Goal: Task Accomplishment & Management: Complete application form

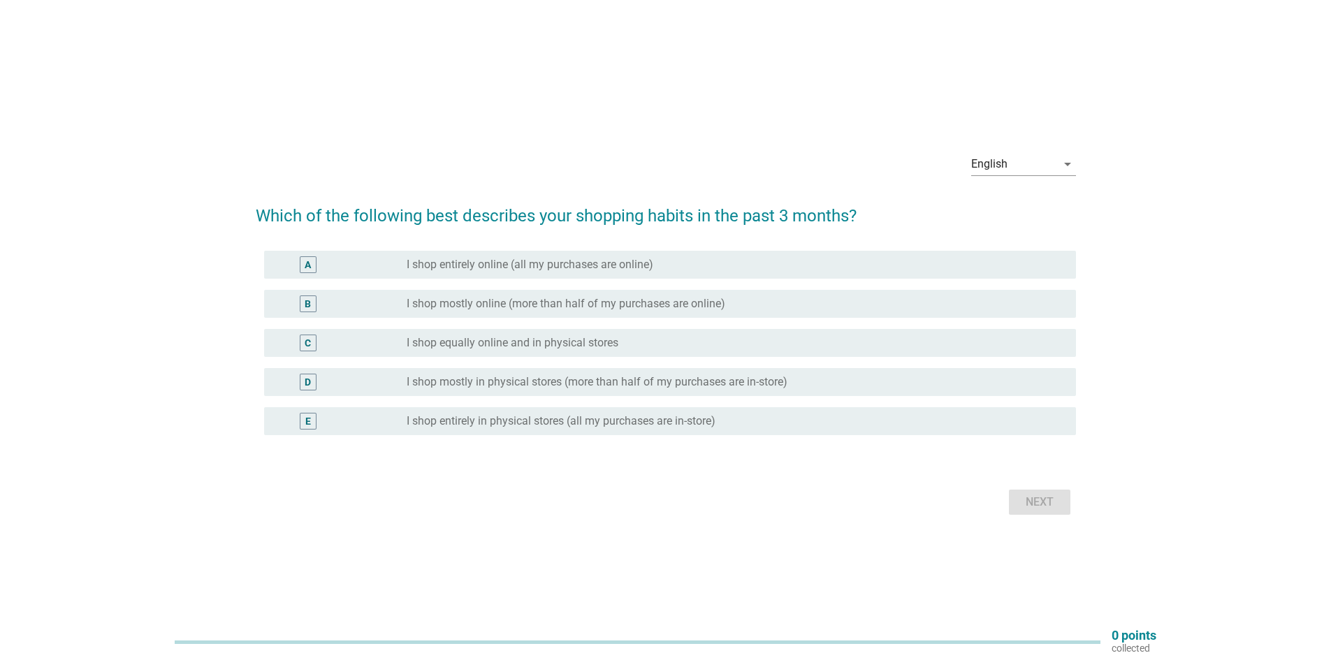
click at [519, 378] on label "I shop mostly in physical stores (more than half of my purchases are in-store)" at bounding box center [597, 382] width 381 height 14
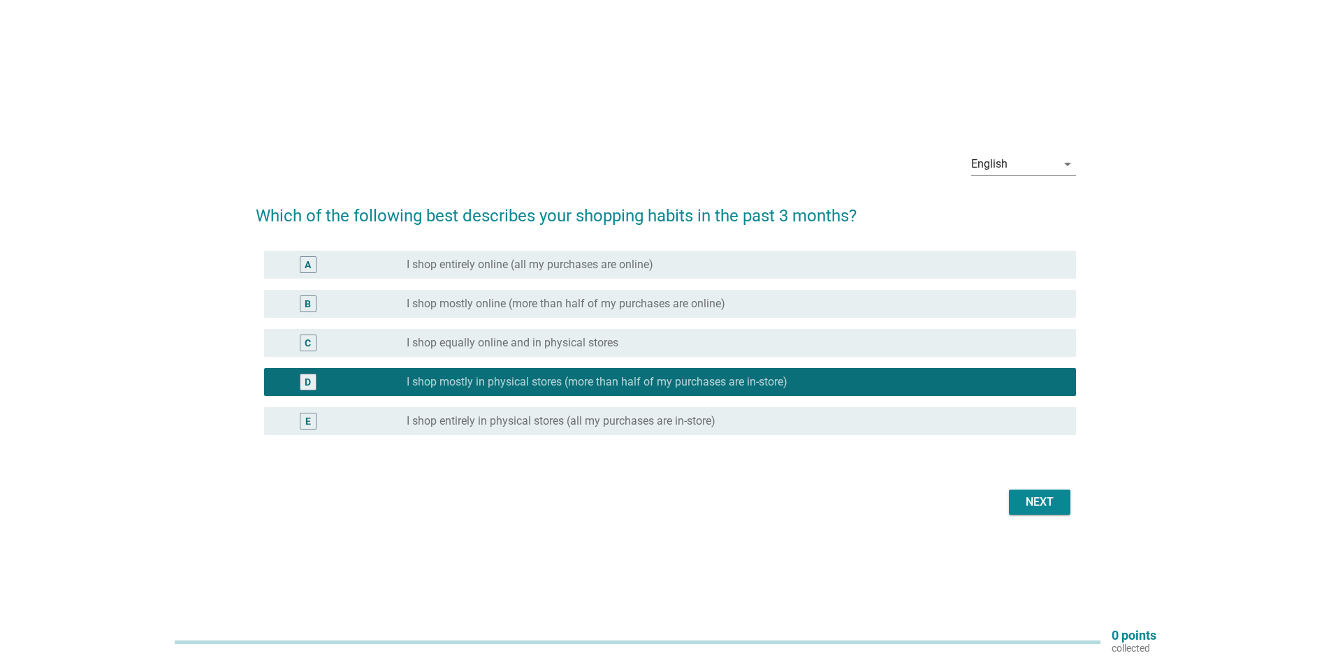
click at [1036, 502] on div "Next" at bounding box center [1039, 502] width 39 height 17
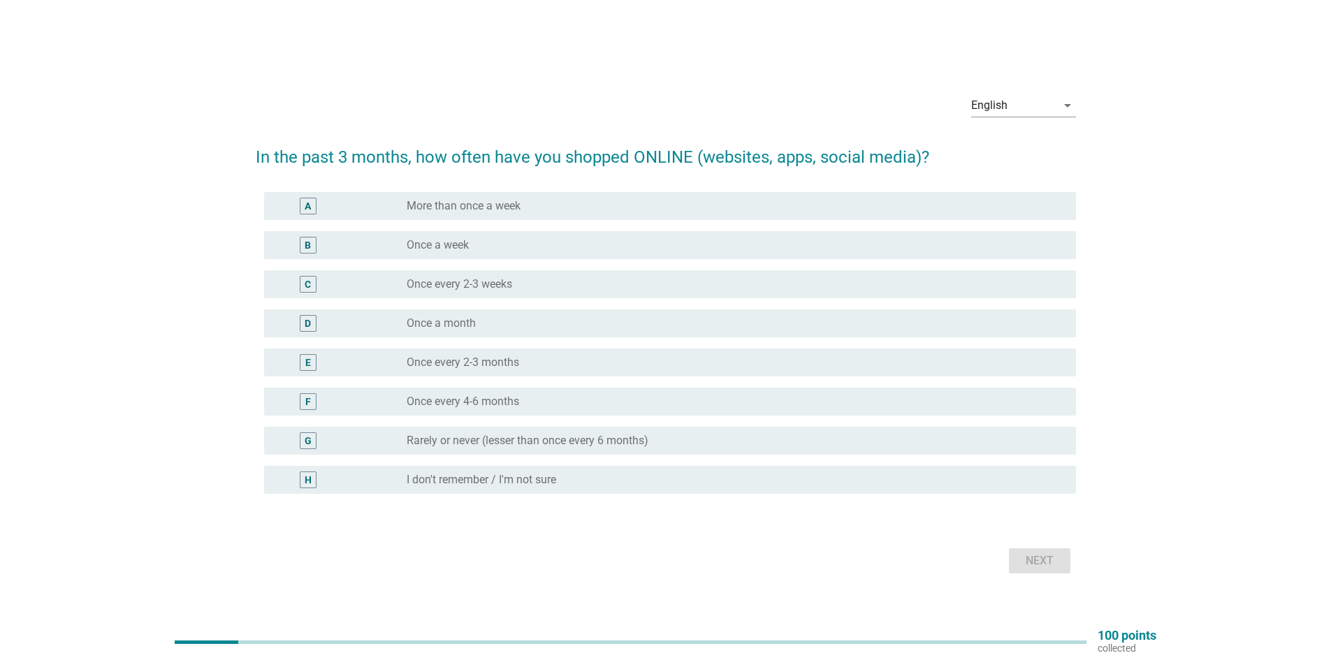
click at [498, 405] on label "Once every 4-6 months" at bounding box center [463, 402] width 113 height 14
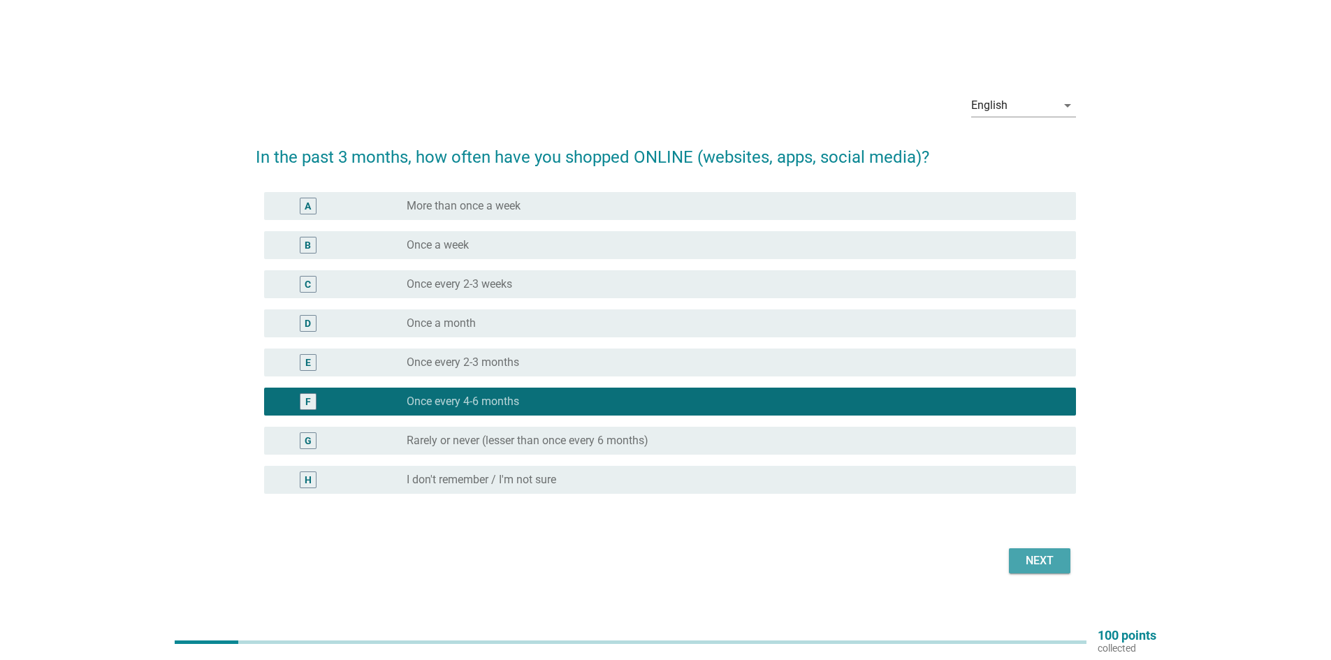
click at [1019, 563] on button "Next" at bounding box center [1039, 561] width 61 height 25
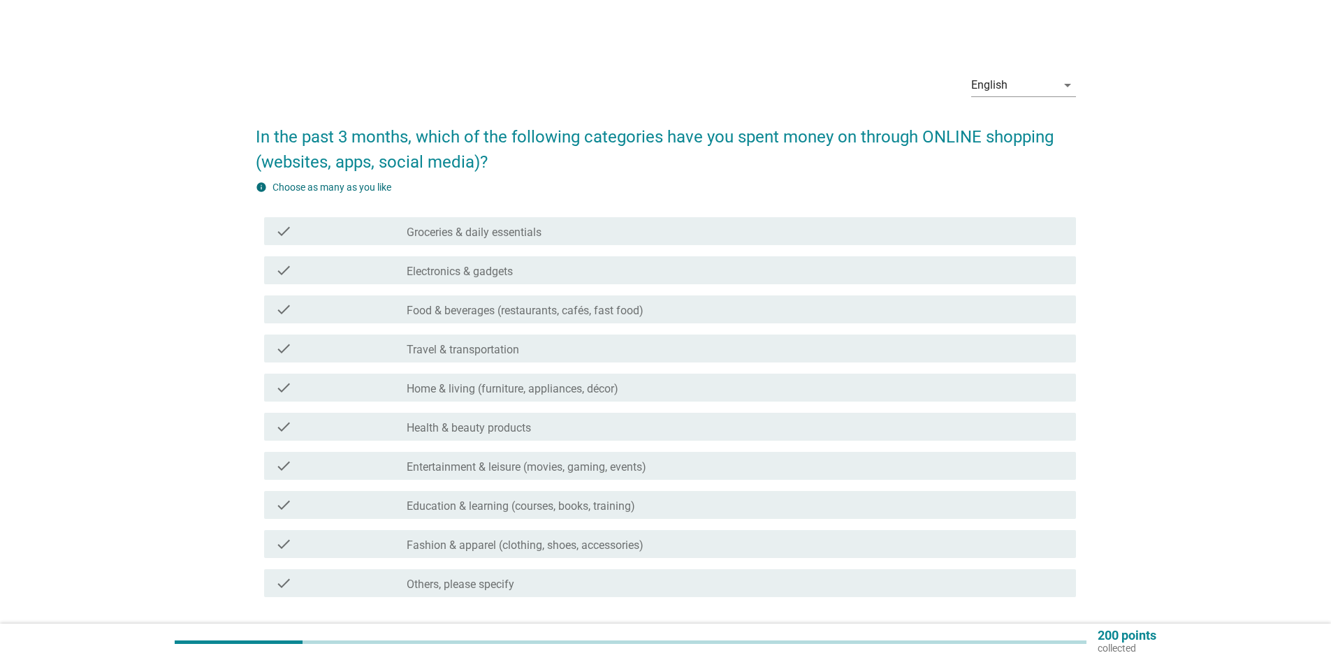
click at [493, 588] on label "Others, please specify" at bounding box center [461, 585] width 108 height 14
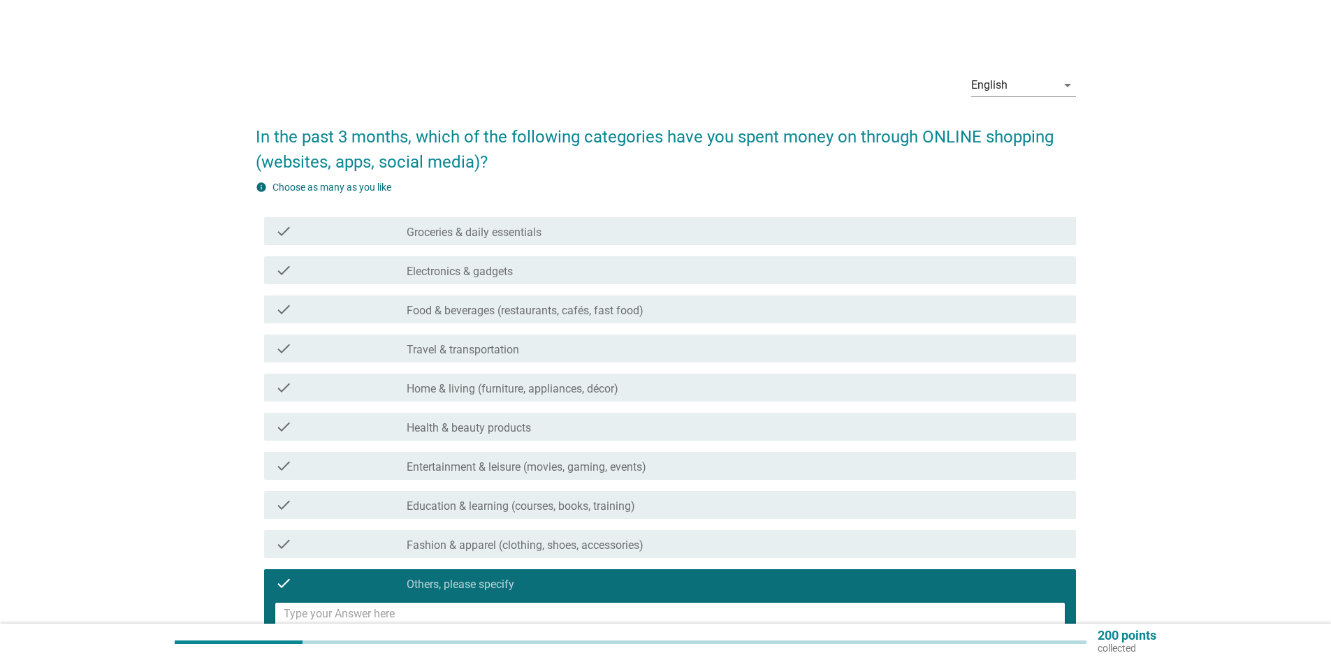
click at [493, 588] on label "Others, please specify" at bounding box center [461, 585] width 108 height 14
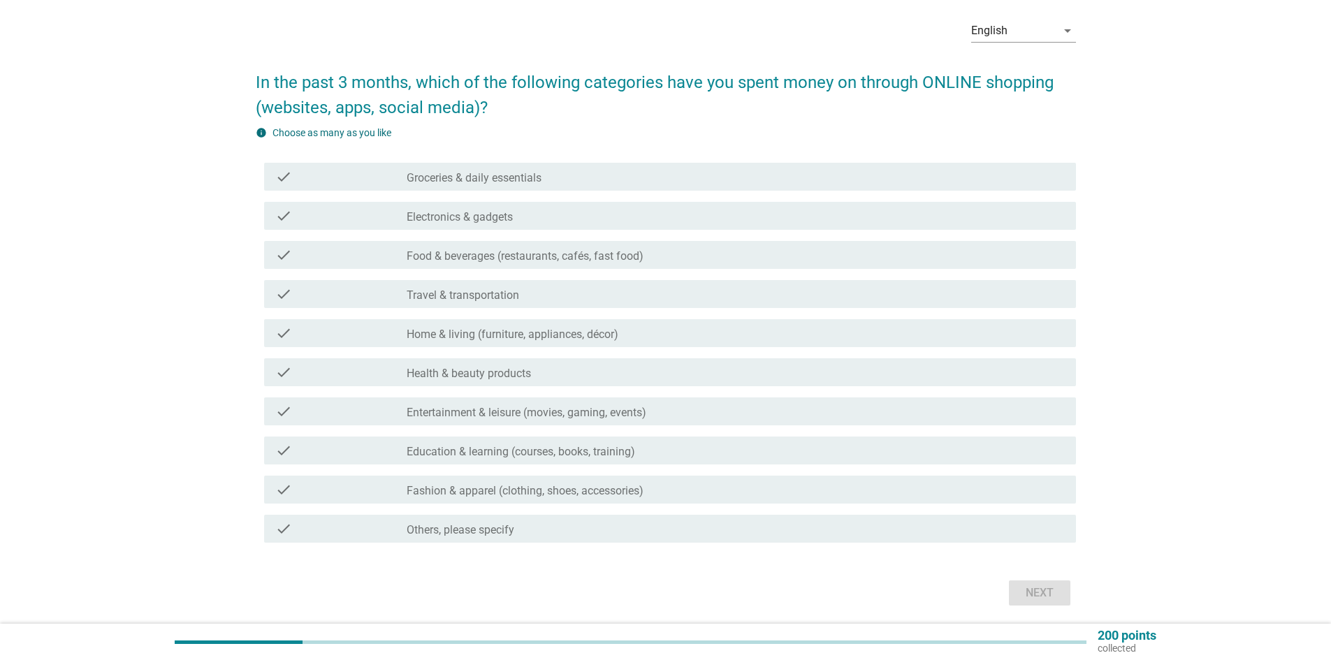
scroll to position [103, 0]
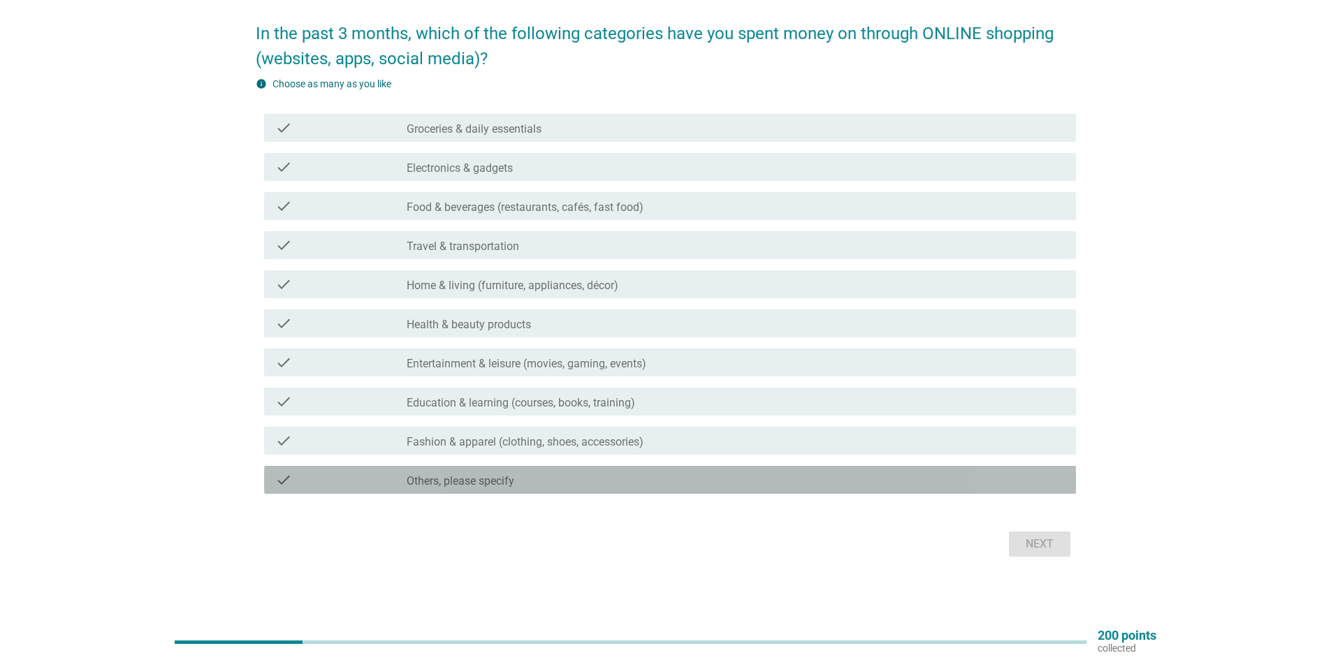
click at [489, 472] on div "check_box_outline_blank Others, please specify" at bounding box center [736, 480] width 658 height 17
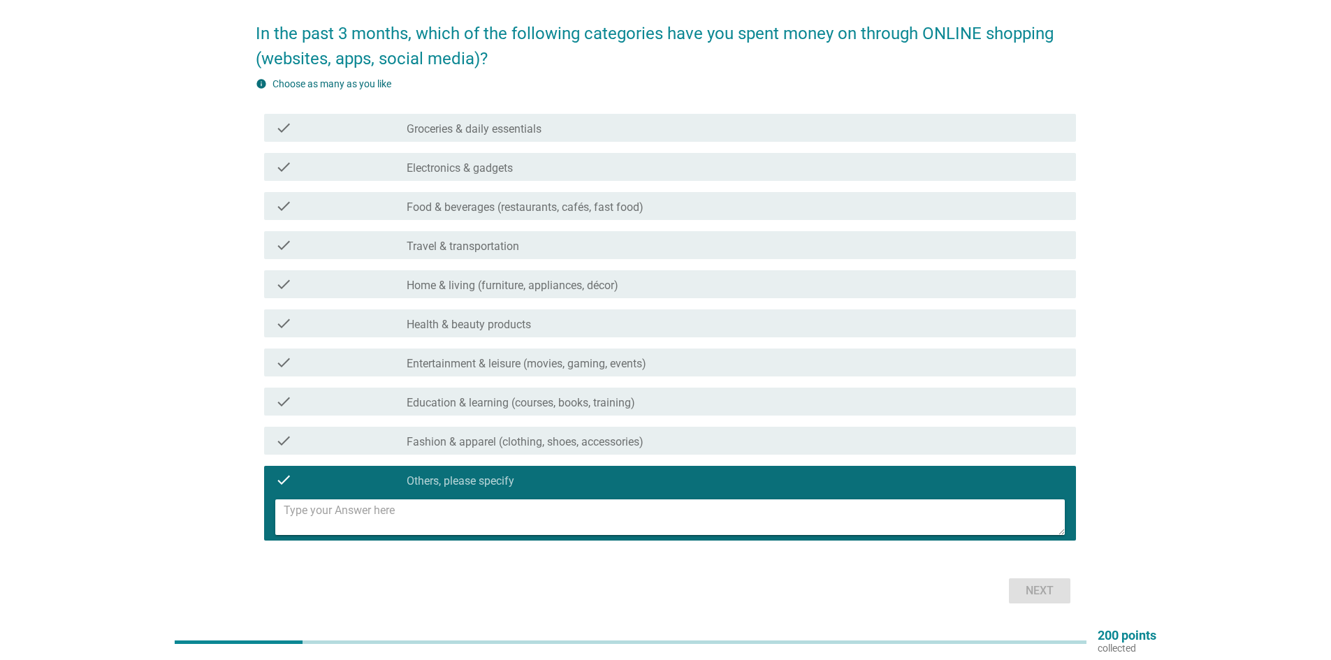
click at [468, 523] on textarea at bounding box center [674, 518] width 781 height 36
type textarea "none"
click at [1041, 593] on div "Next" at bounding box center [1039, 591] width 39 height 17
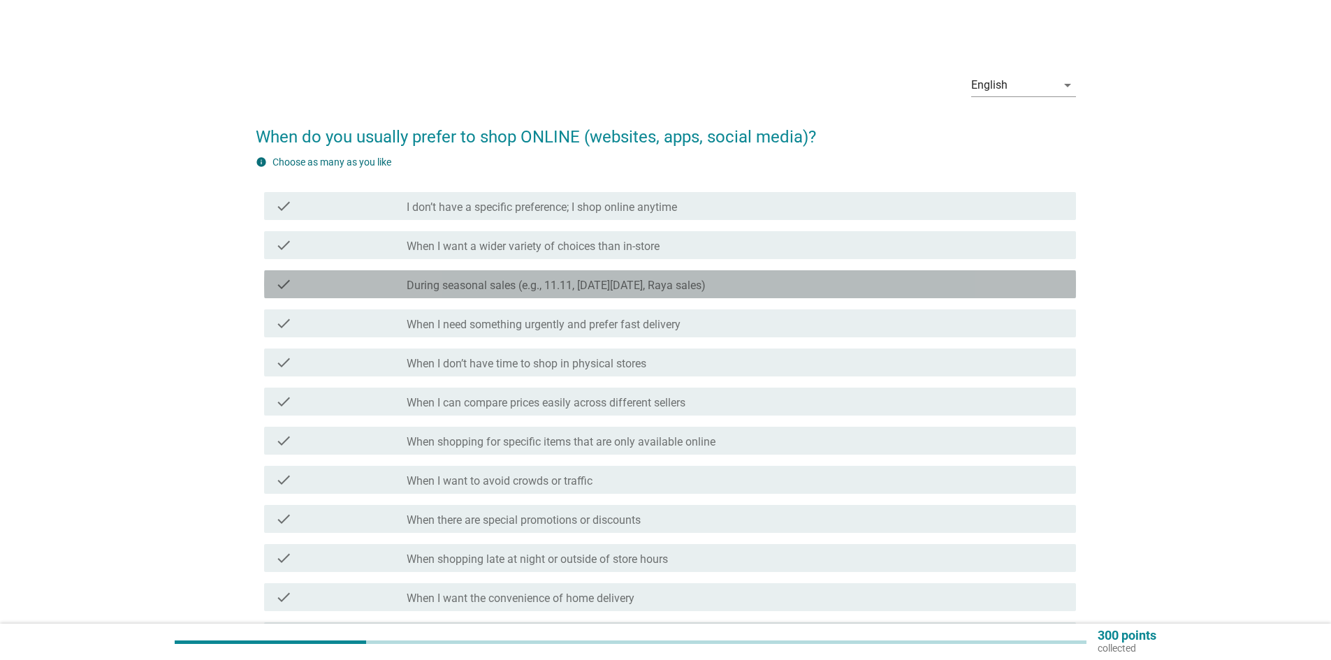
click at [679, 284] on label "During seasonal sales (e.g., 11.11, [DATE][DATE], Raya sales)" at bounding box center [556, 286] width 299 height 14
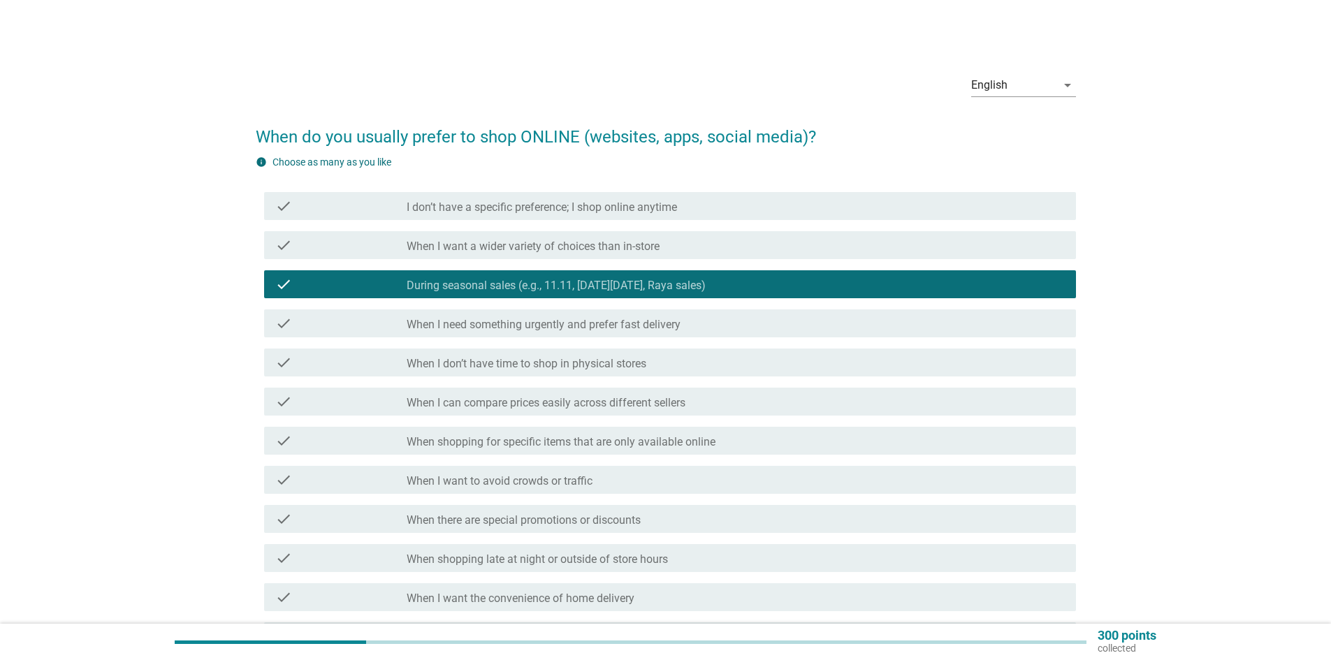
click at [648, 520] on div "check_box_outline_blank When there are special promotions or discounts" at bounding box center [736, 519] width 658 height 17
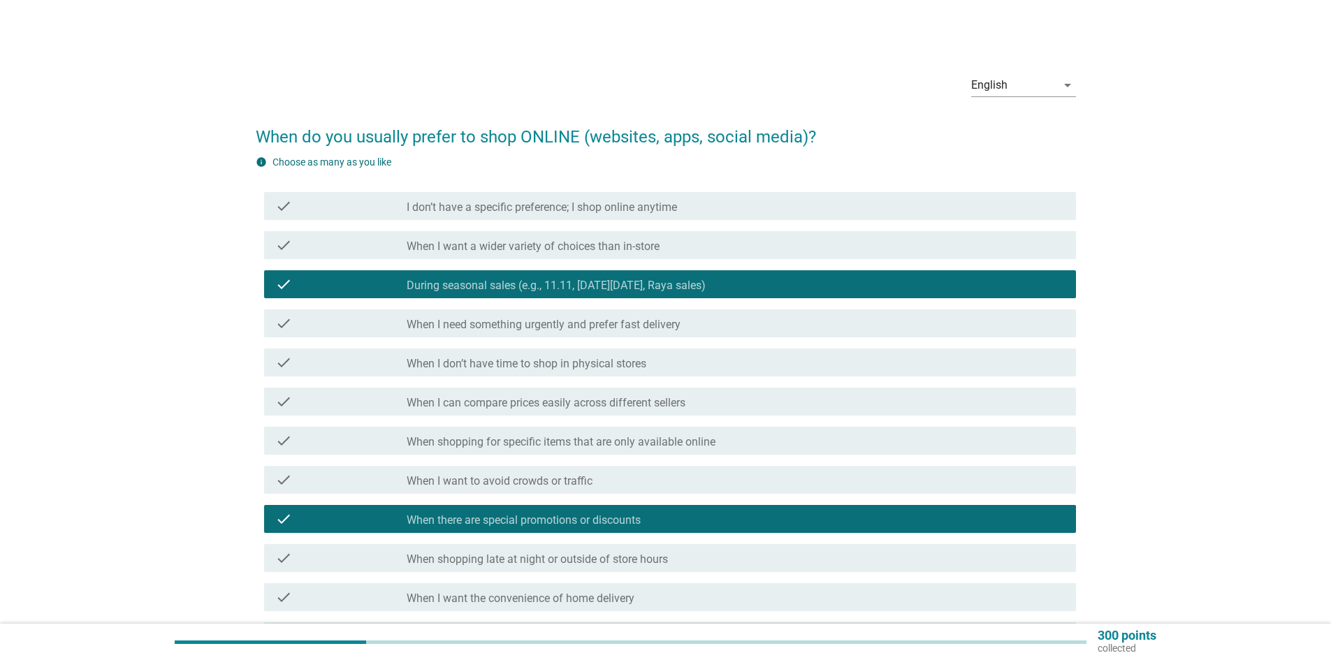
click at [644, 488] on div "check check_box_outline_blank When I want to avoid crowds or traffic" at bounding box center [670, 480] width 812 height 28
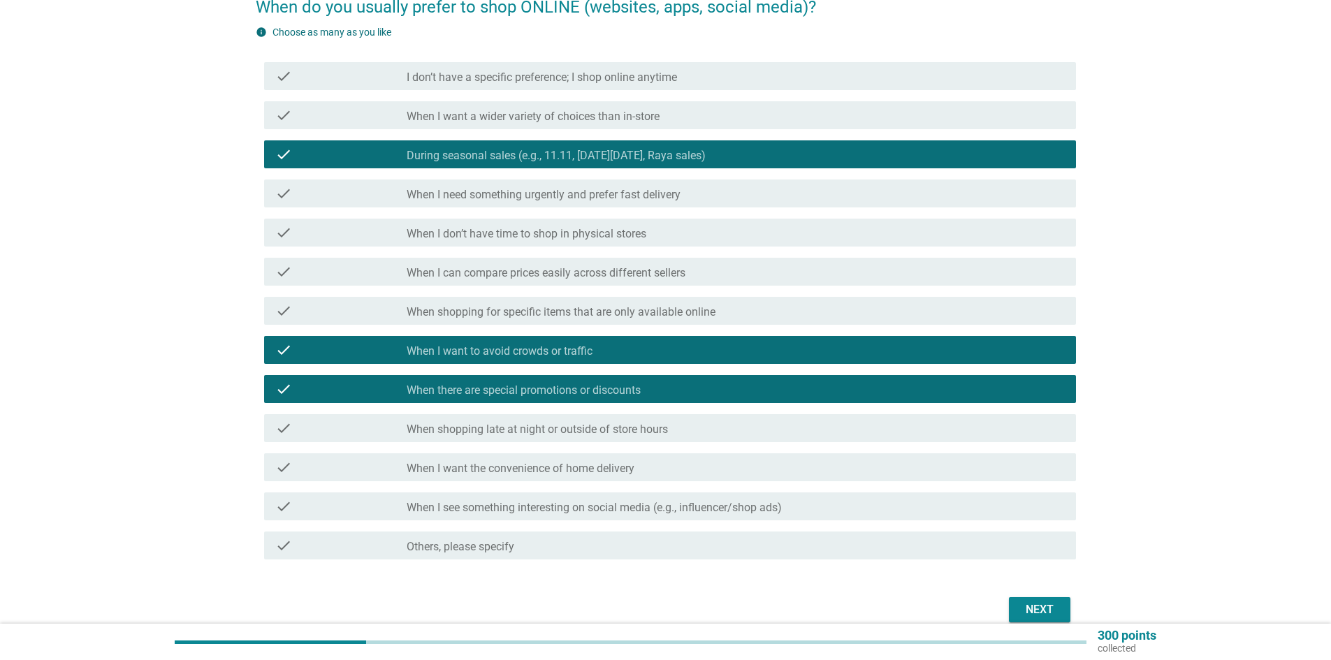
scroll to position [140, 0]
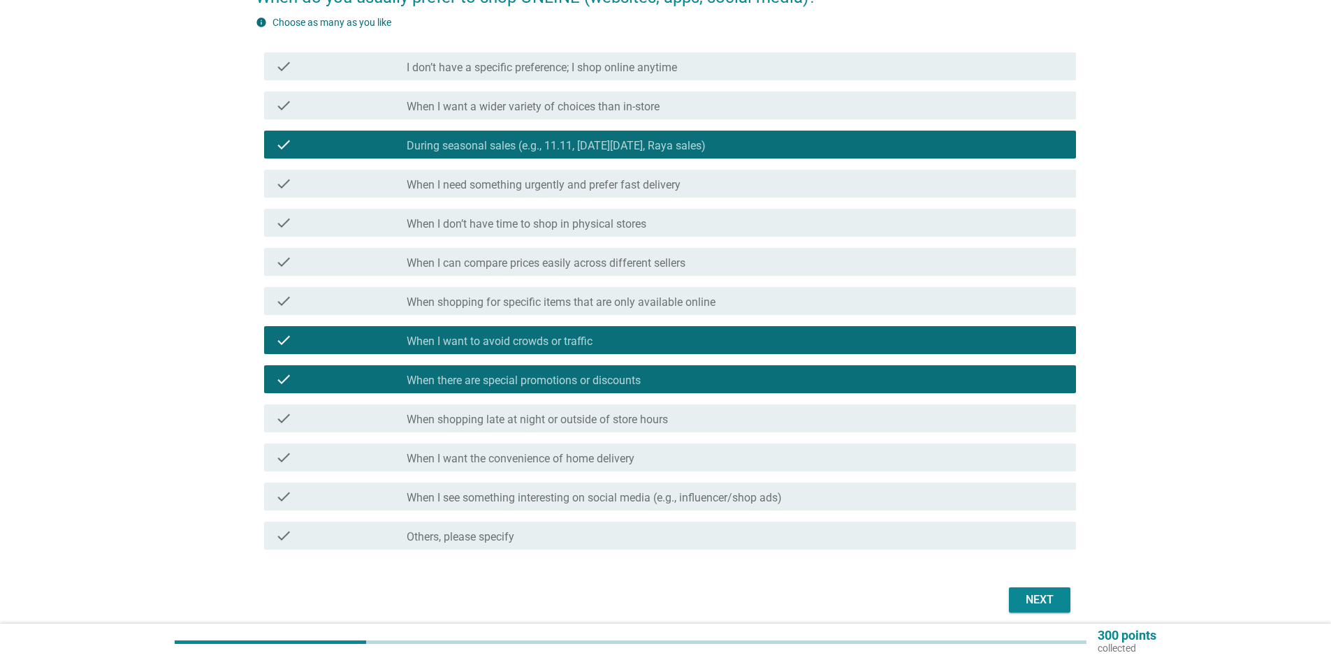
click at [1024, 594] on div "Next" at bounding box center [1039, 600] width 39 height 17
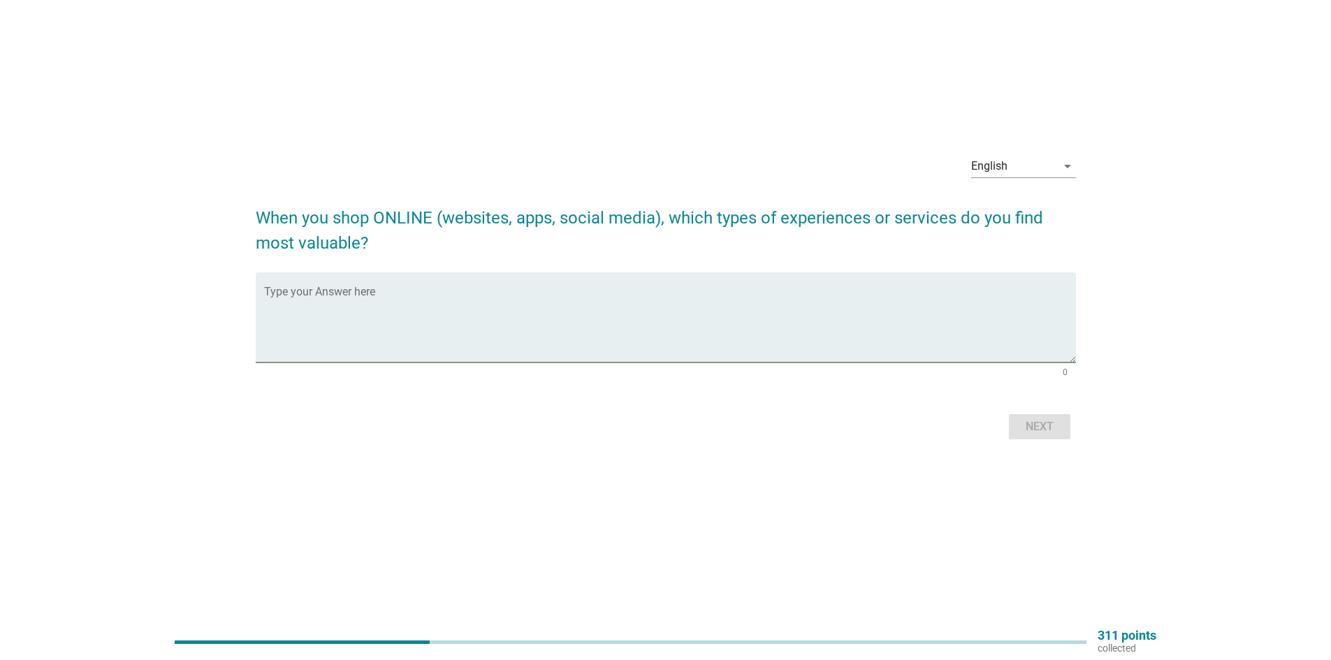
scroll to position [0, 0]
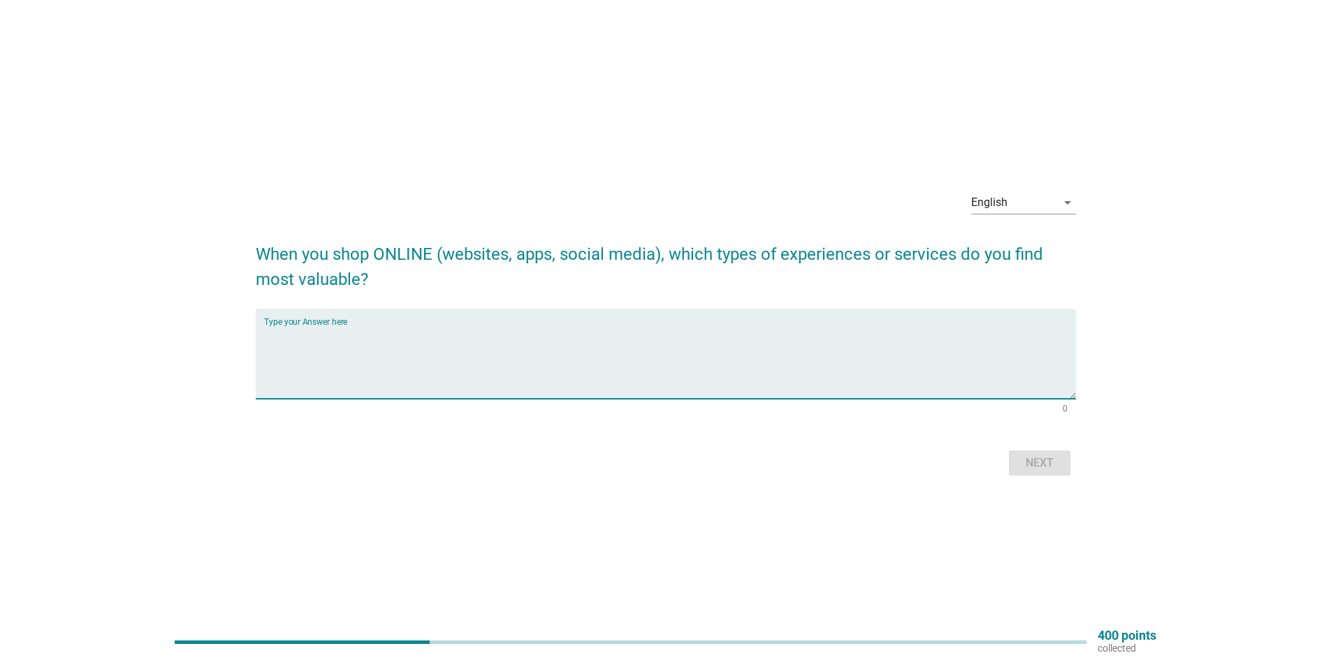
click at [478, 382] on textarea "Type your Answer here" at bounding box center [670, 362] width 812 height 73
type textarea "payment"
click at [1047, 465] on div "Next" at bounding box center [1039, 463] width 39 height 17
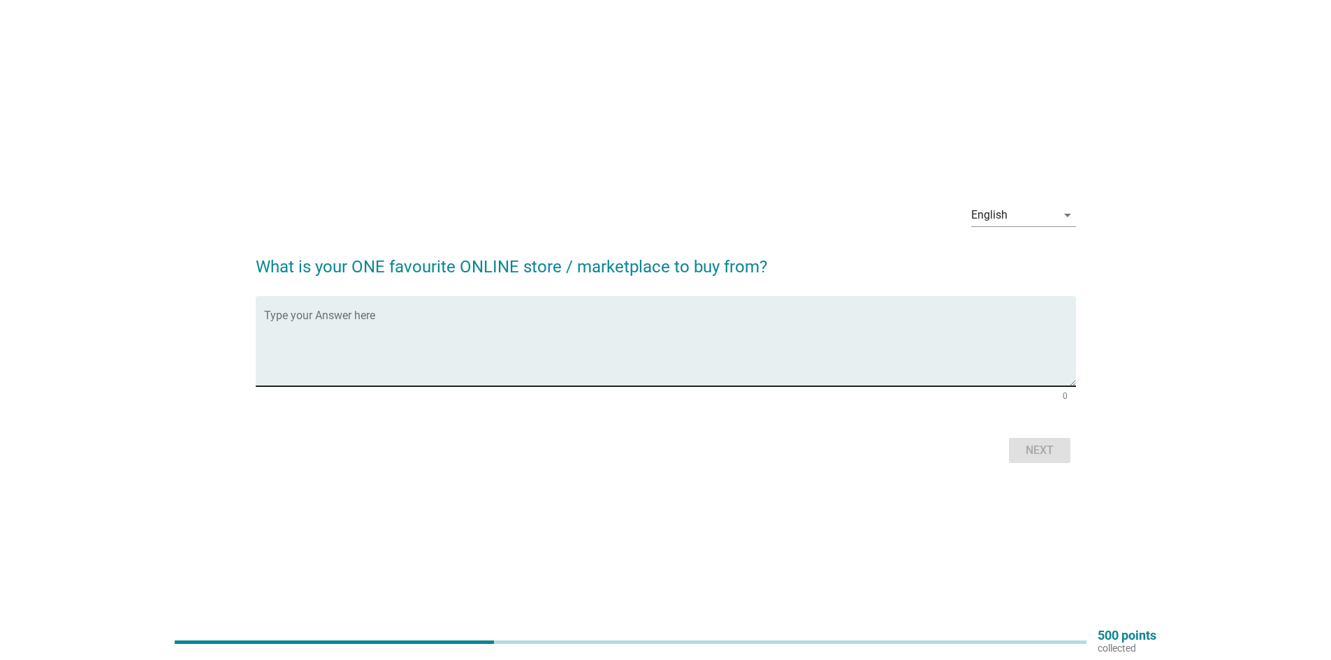
click at [410, 312] on div "Type your Answer here" at bounding box center [670, 341] width 812 height 90
type textarea "shoppee"
click at [1041, 450] on div "Next" at bounding box center [1039, 450] width 39 height 17
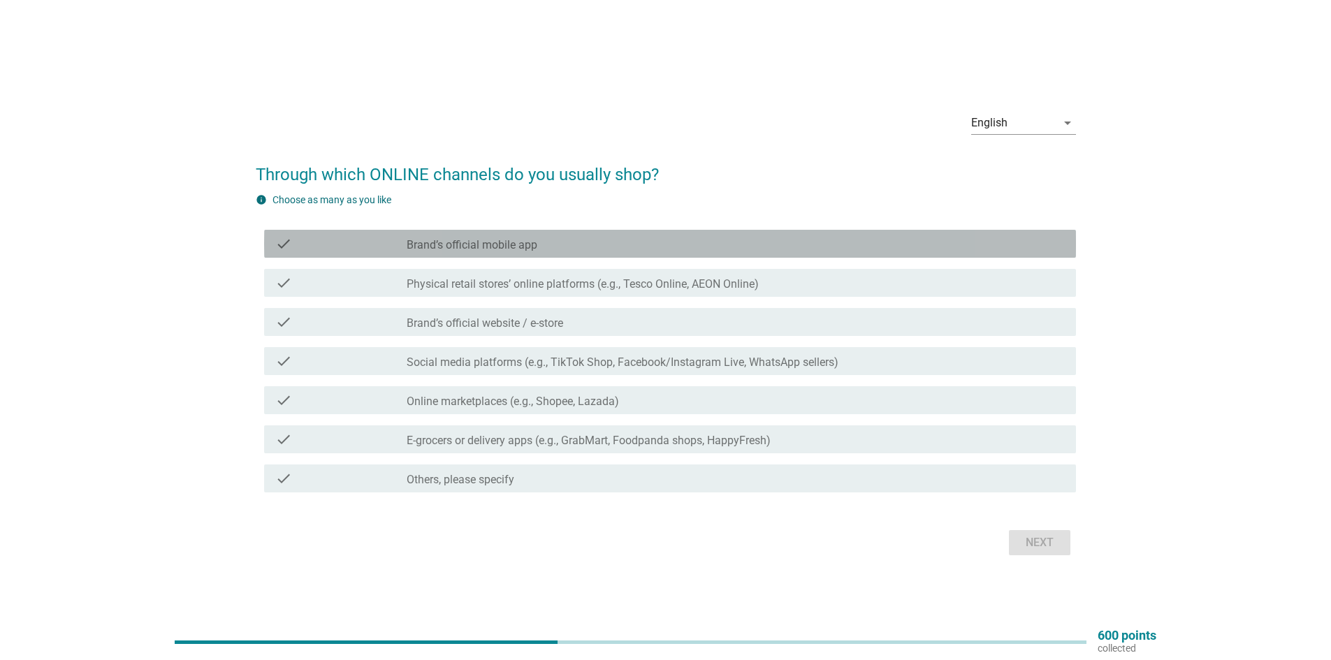
click at [561, 244] on div "check_box_outline_blank Brand’s official mobile app" at bounding box center [736, 244] width 658 height 17
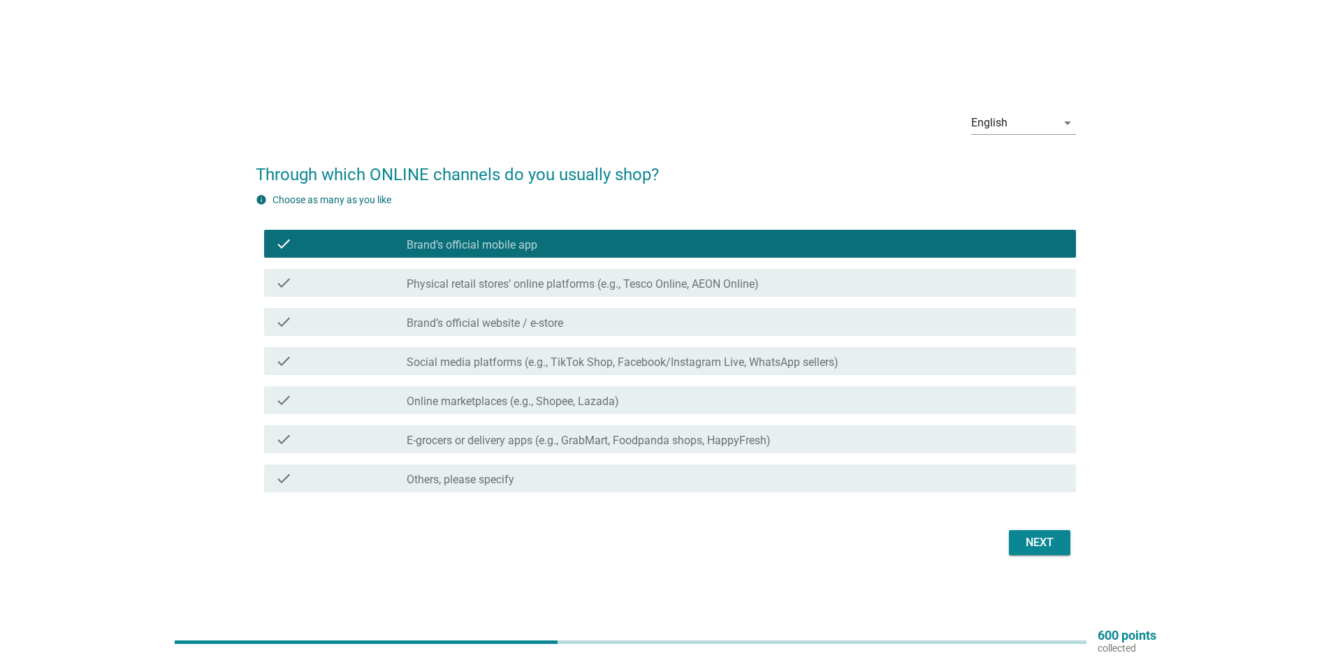
click at [1029, 543] on div "Next" at bounding box center [1039, 543] width 39 height 17
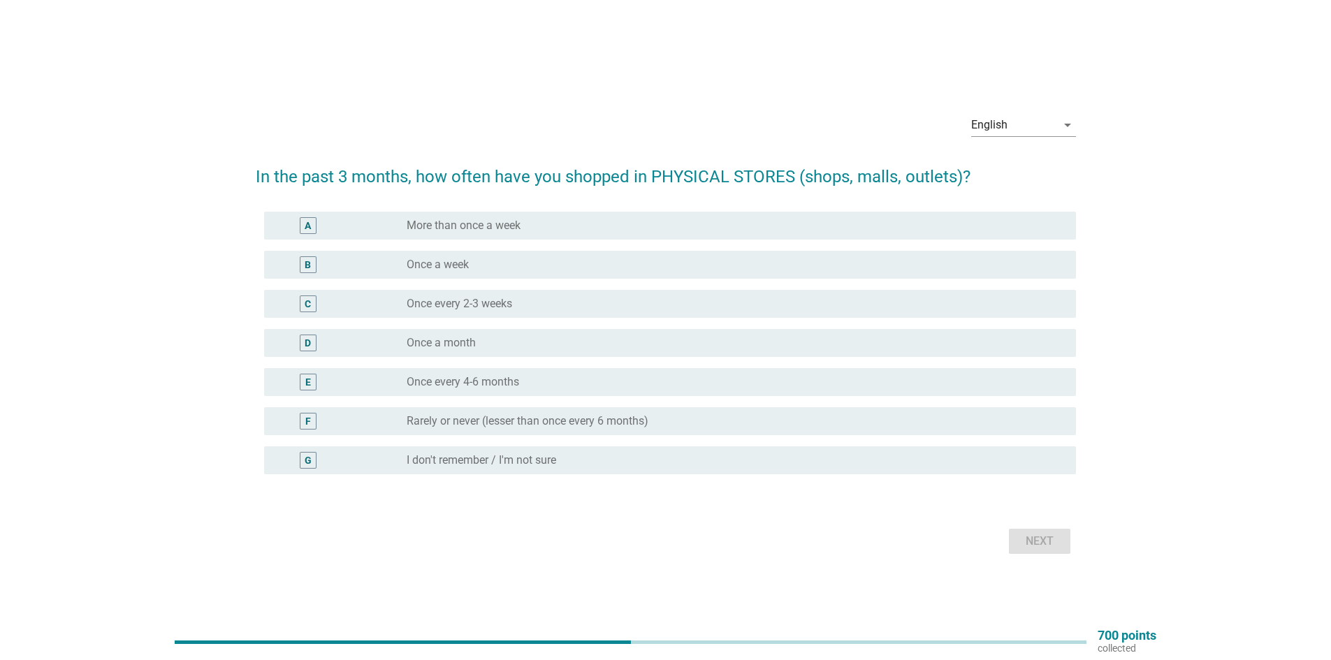
click at [500, 383] on label "Once every 4-6 months" at bounding box center [463, 382] width 113 height 14
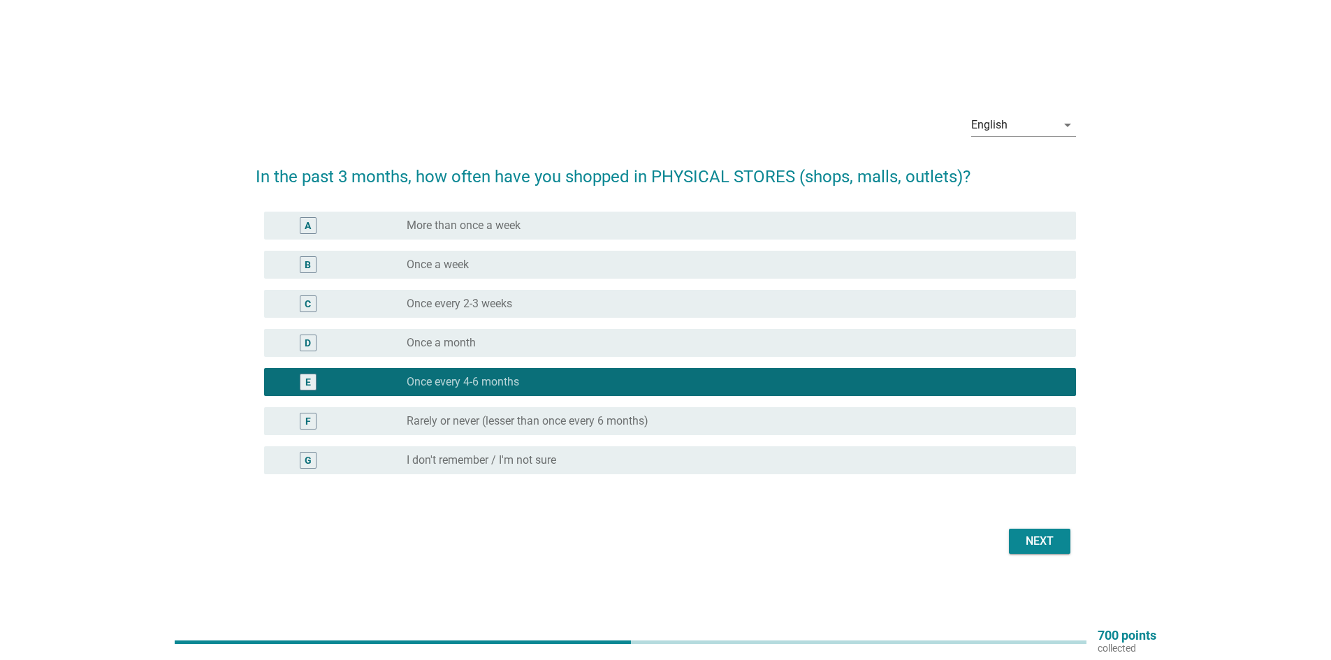
click at [500, 259] on div "radio_button_unchecked Once a week" at bounding box center [730, 265] width 647 height 14
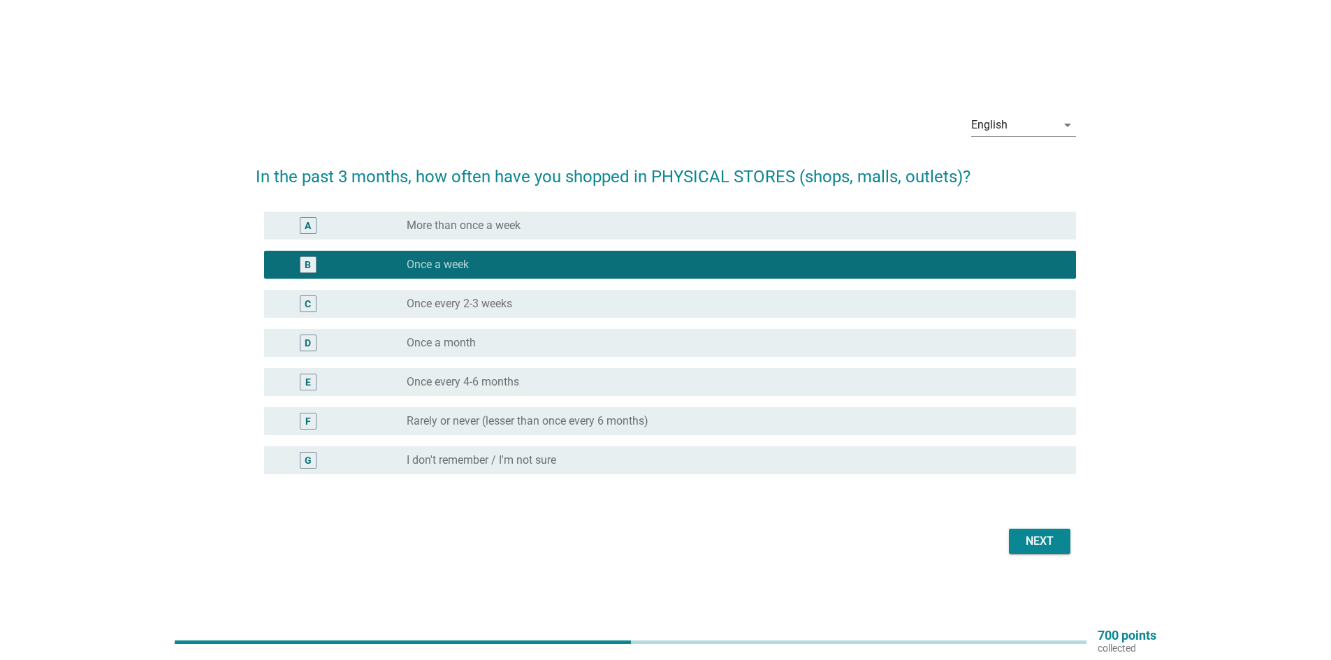
click at [508, 229] on label "More than once a week" at bounding box center [464, 226] width 114 height 14
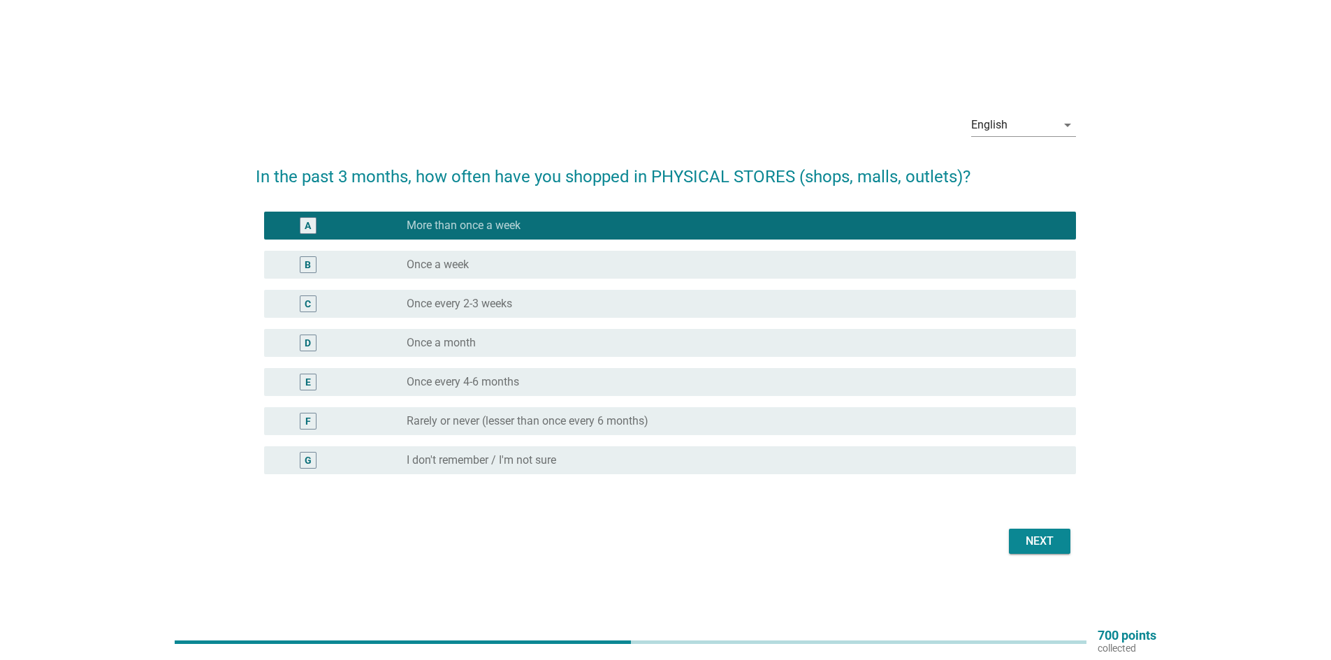
click at [502, 259] on div "radio_button_unchecked Once a week" at bounding box center [730, 265] width 647 height 14
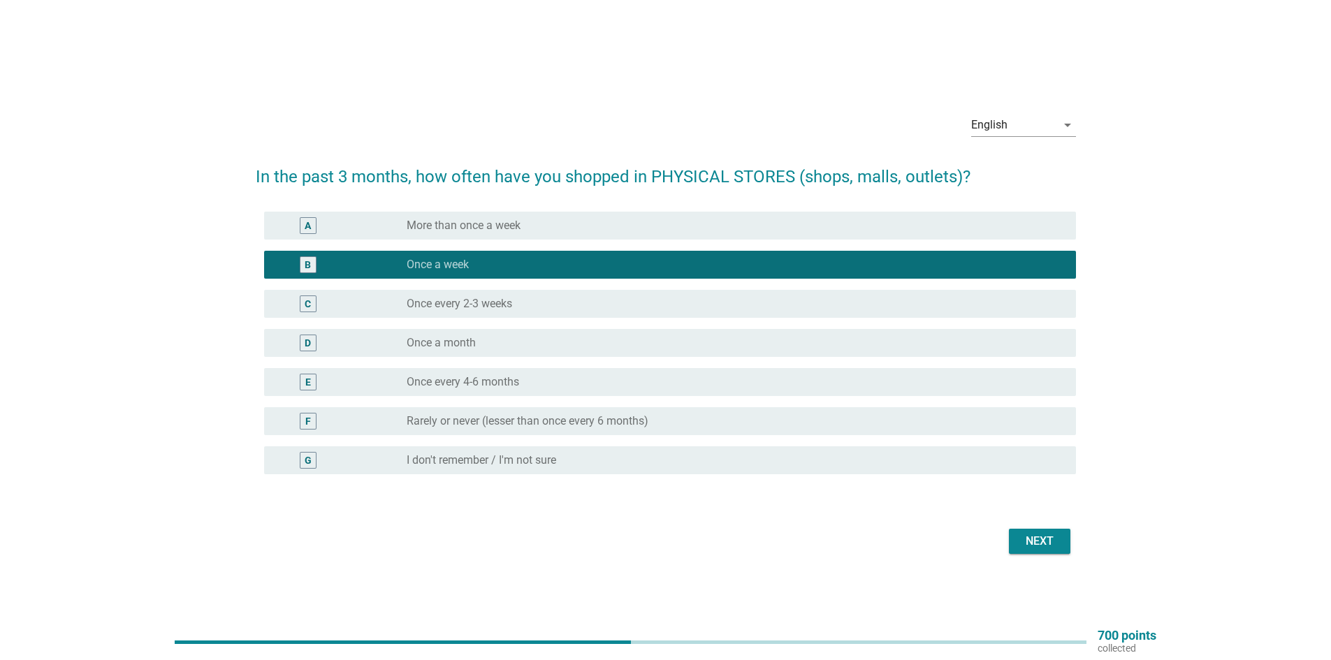
click at [1032, 545] on div "Next" at bounding box center [1039, 541] width 39 height 17
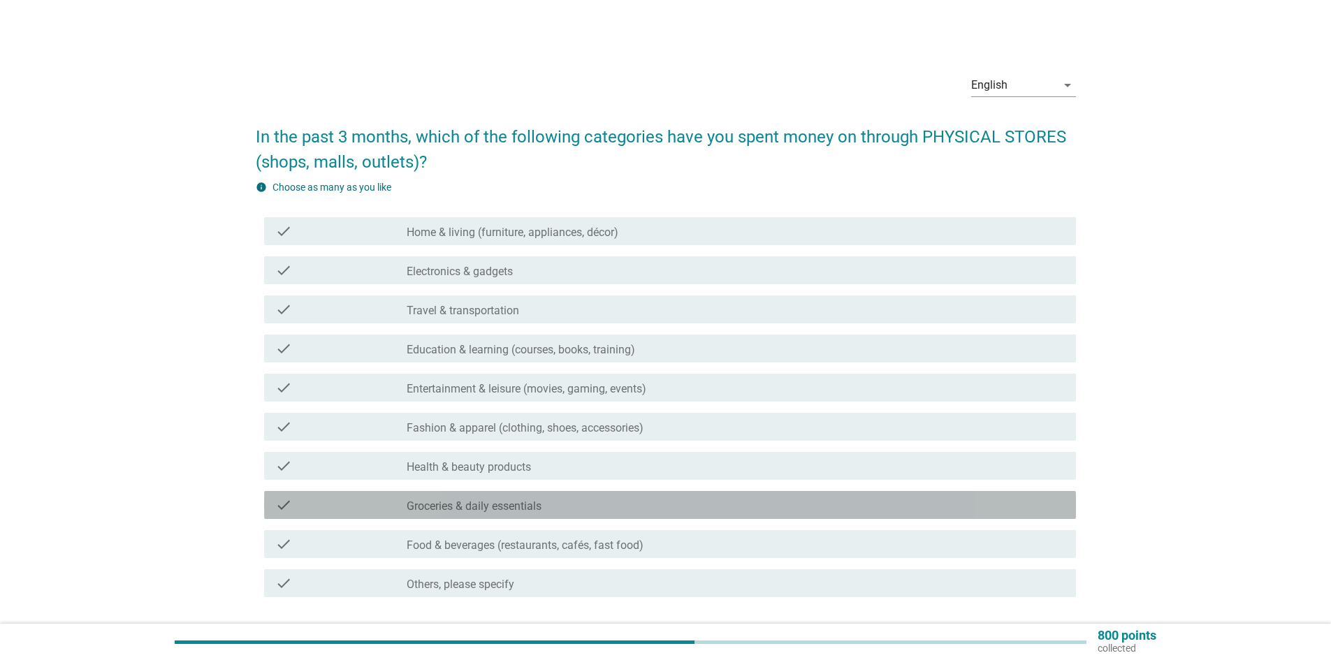
click at [493, 505] on label "Groceries & daily essentials" at bounding box center [474, 507] width 135 height 14
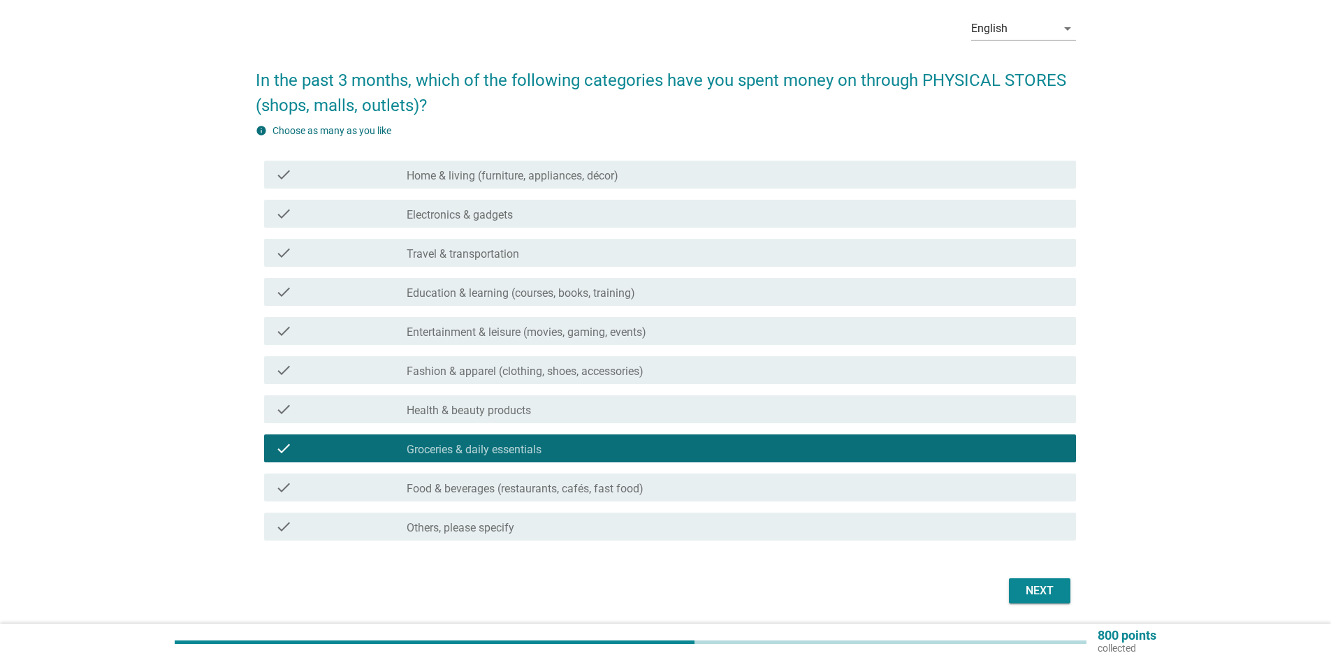
scroll to position [103, 0]
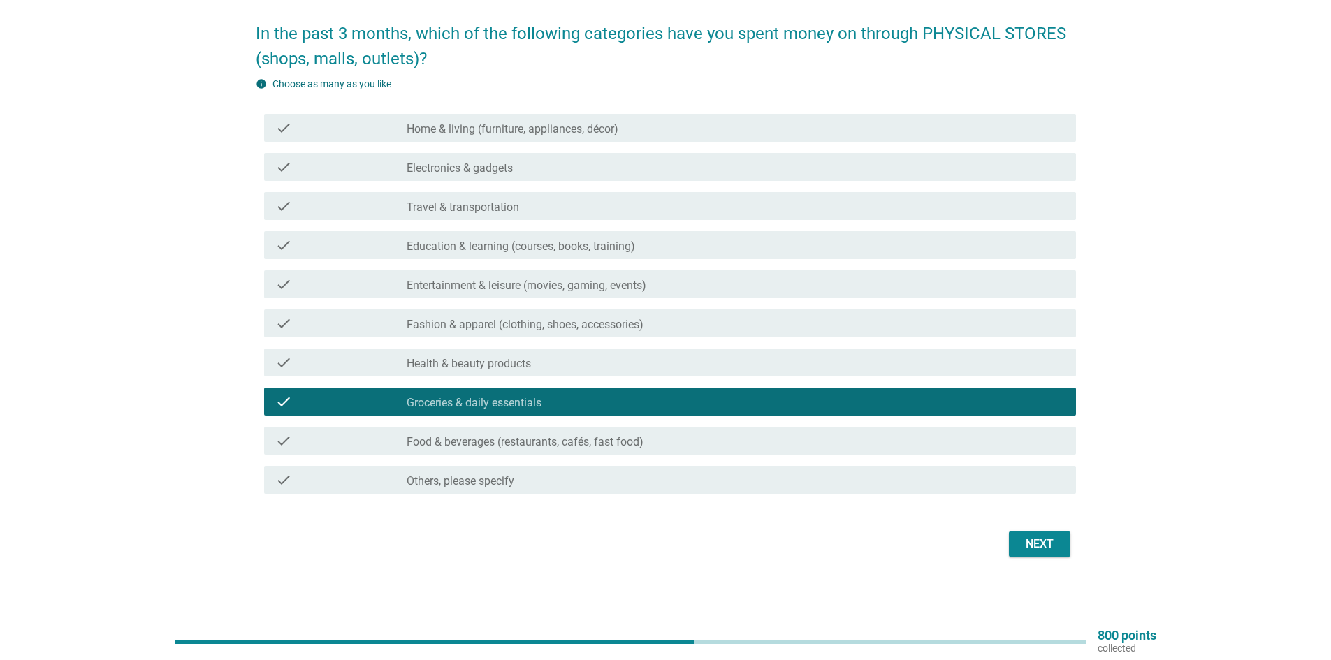
click at [1043, 542] on div "Next" at bounding box center [1039, 544] width 39 height 17
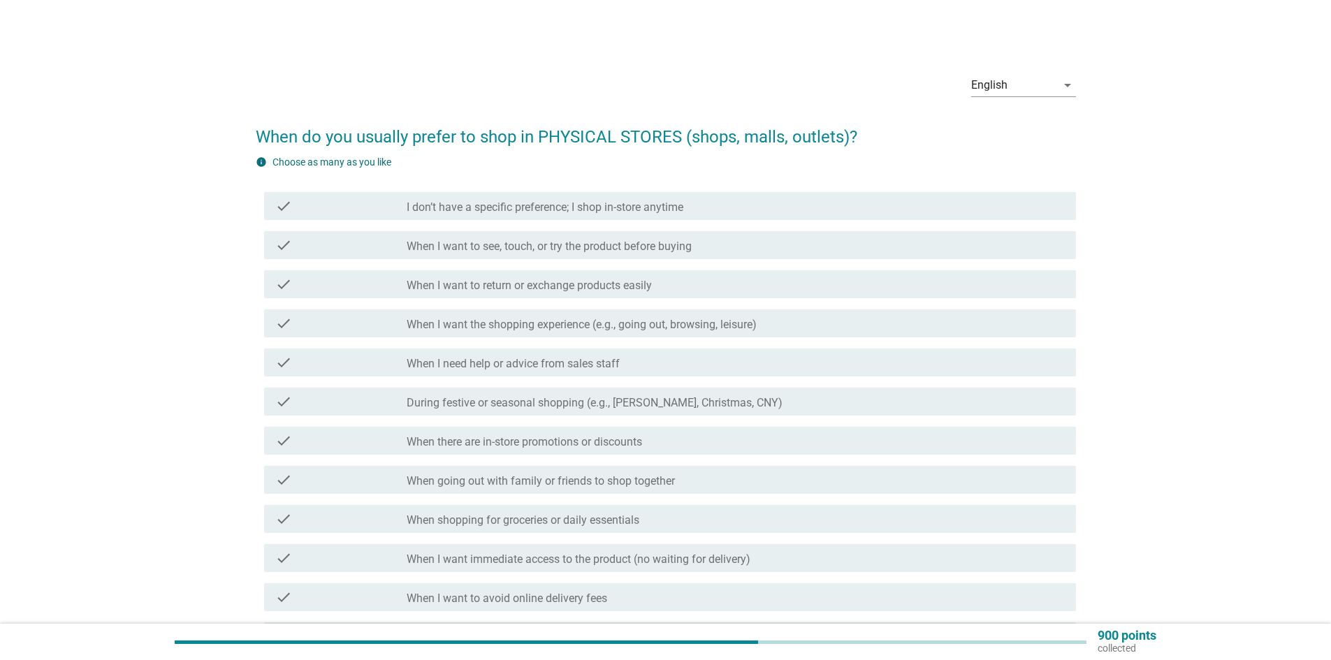
click at [643, 213] on label "I don’t have a specific preference; I shop in-store anytime" at bounding box center [545, 208] width 277 height 14
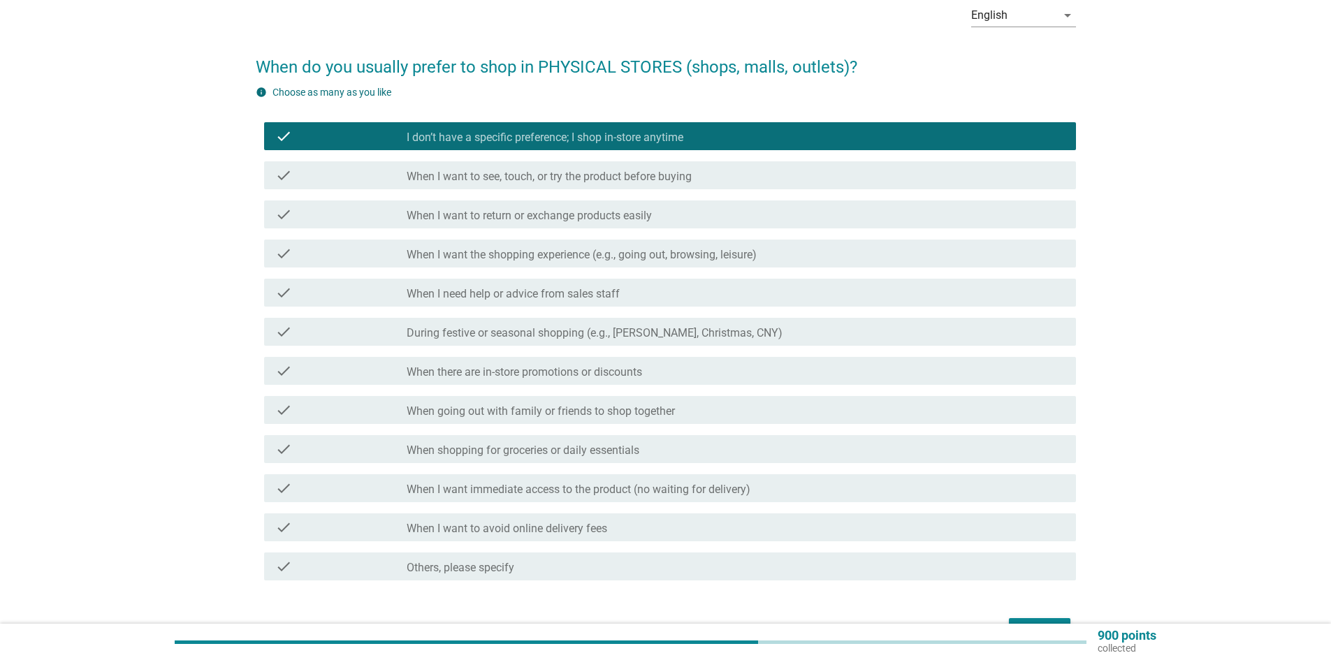
scroll to position [157, 0]
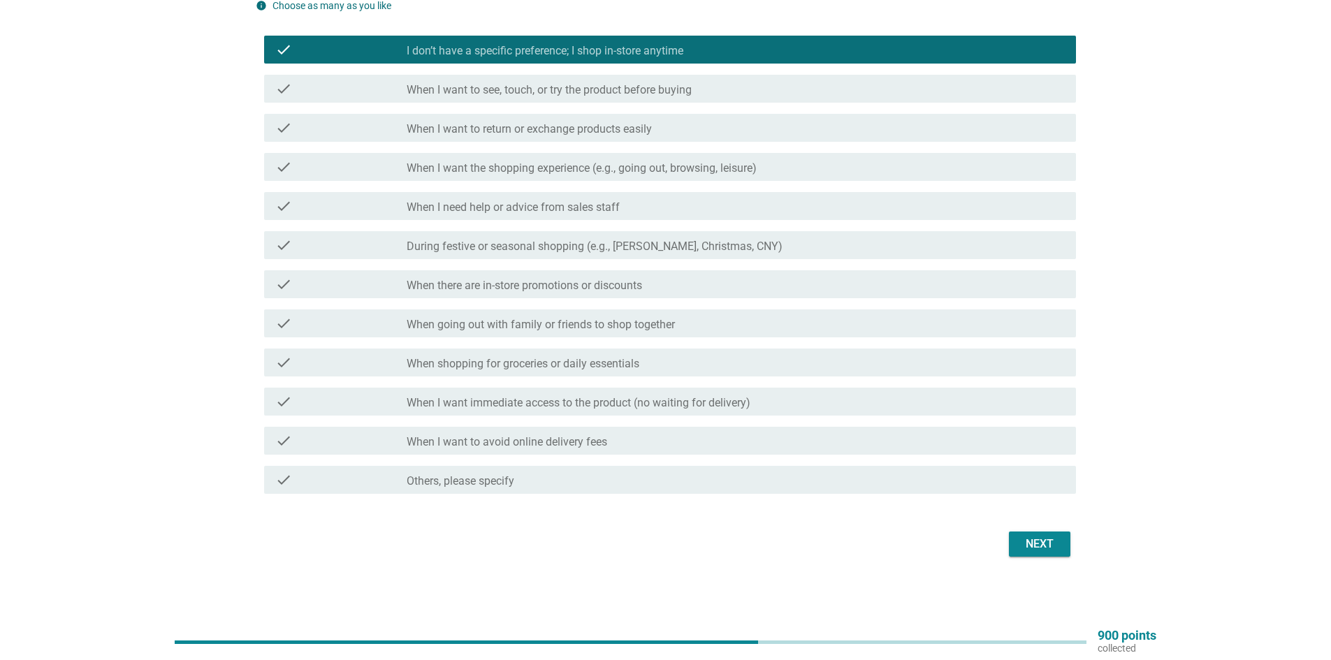
click at [1034, 546] on div "Next" at bounding box center [1039, 544] width 39 height 17
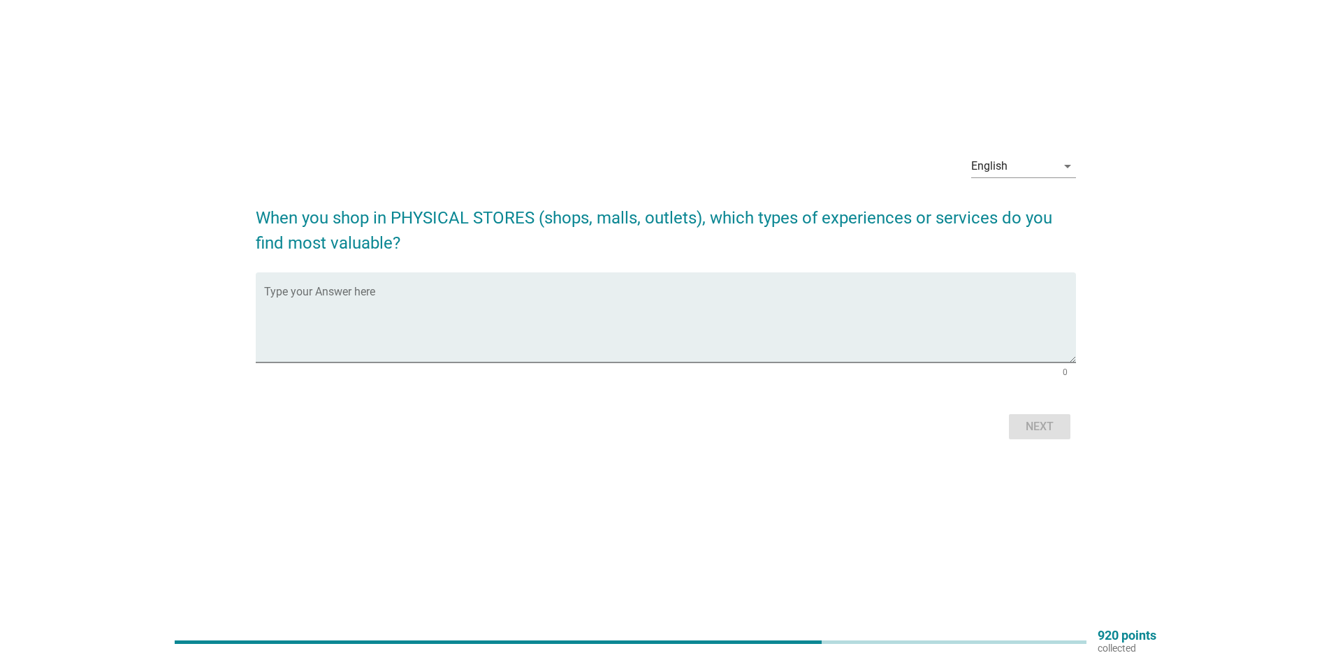
scroll to position [0, 0]
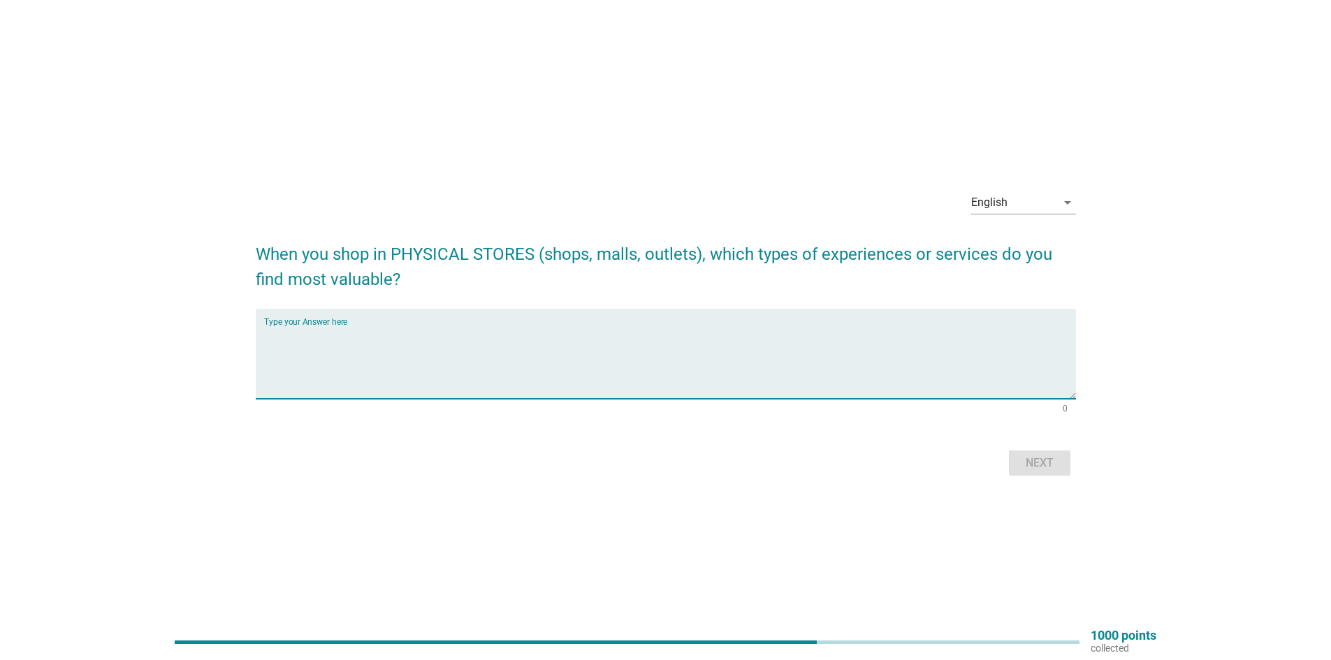
click at [776, 368] on textarea "Type your Answer here" at bounding box center [670, 362] width 812 height 73
type textarea "experiance"
click at [1013, 469] on button "Next" at bounding box center [1039, 463] width 61 height 25
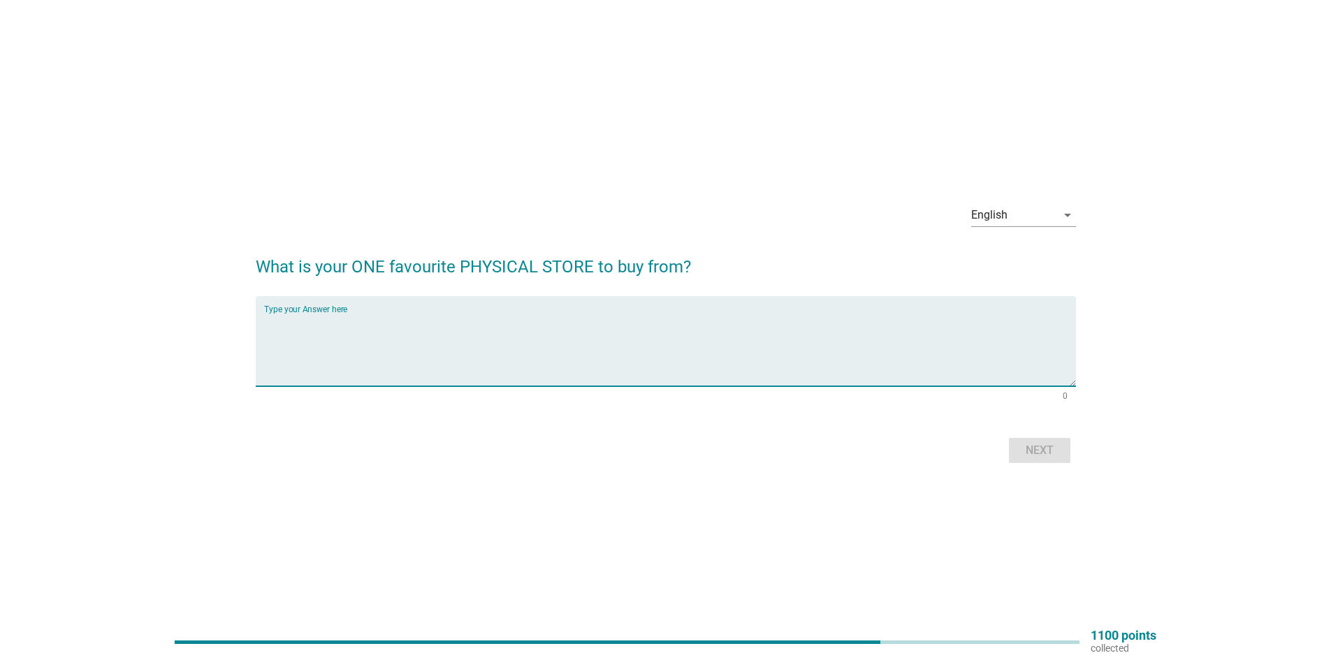
click at [691, 372] on textarea "Type your Answer here" at bounding box center [670, 349] width 812 height 73
type textarea "lotus"
click at [1057, 451] on div "Next" at bounding box center [1039, 450] width 39 height 17
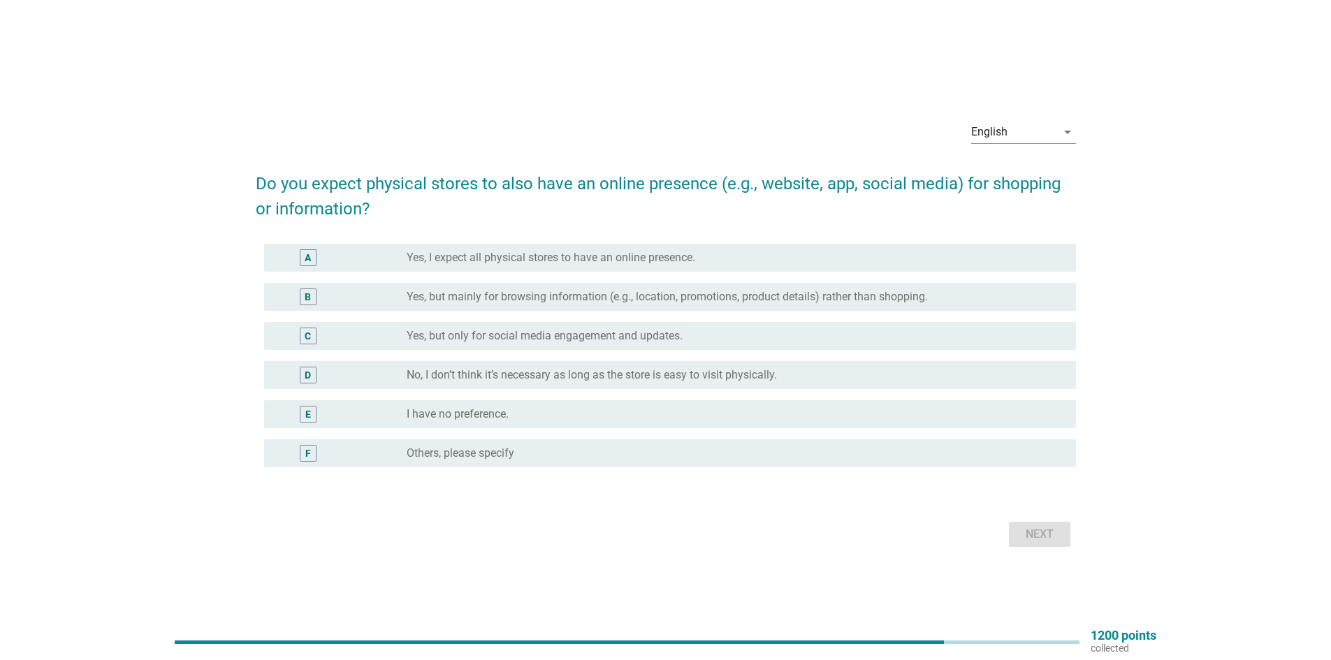
click at [644, 293] on label "Yes, but mainly for browsing information (e.g., location, promotions, product d…" at bounding box center [667, 297] width 521 height 14
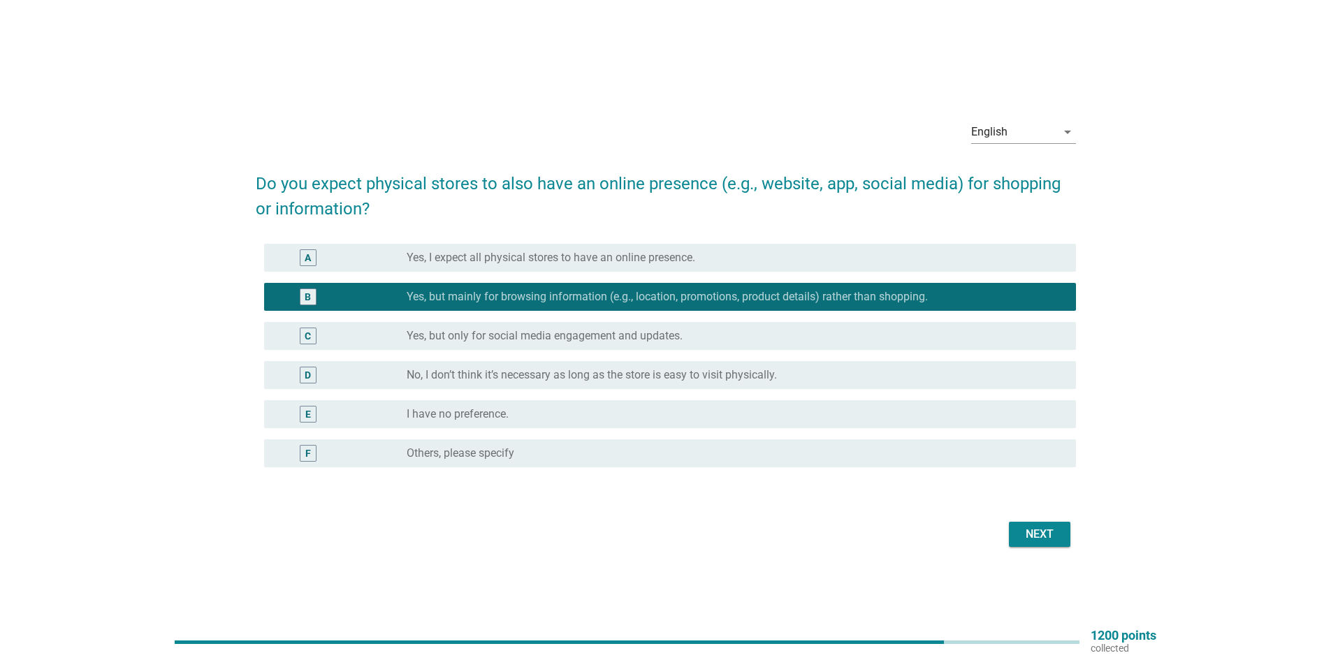
click at [1029, 530] on div "Next" at bounding box center [1039, 534] width 39 height 17
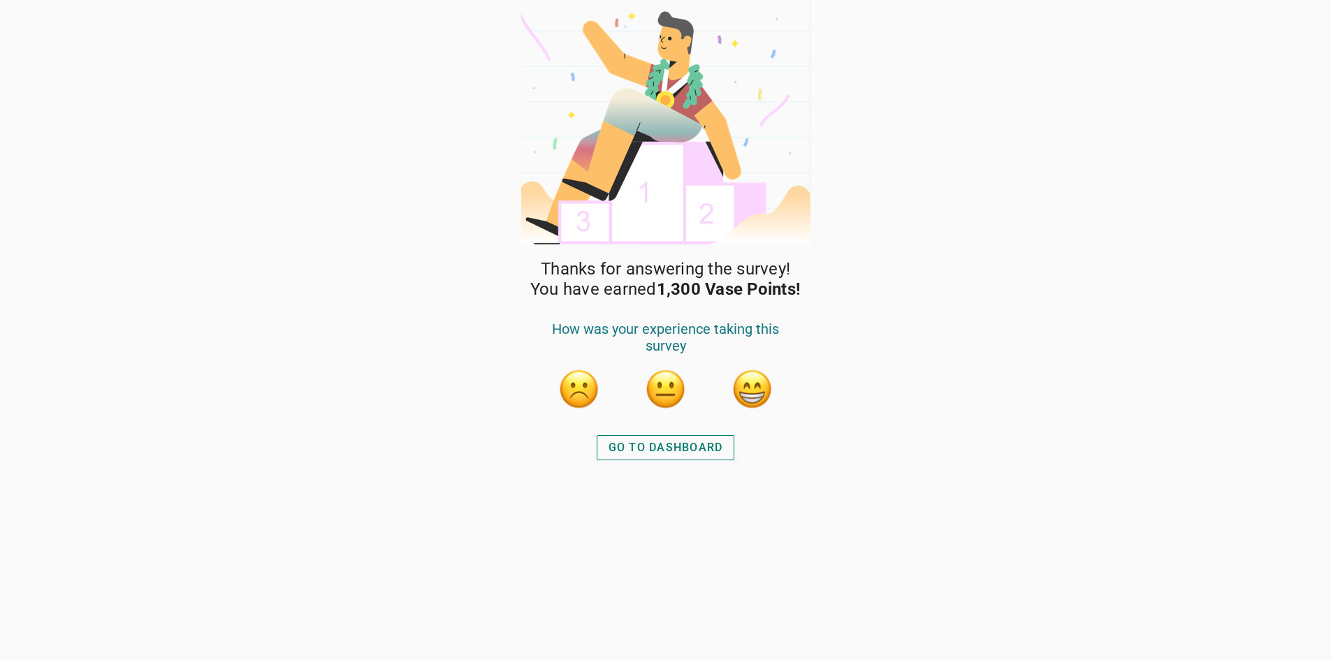
click at [711, 456] on button "GO TO DASHBOARD" at bounding box center [666, 447] width 138 height 25
